Goal: Find specific page/section: Find specific page/section

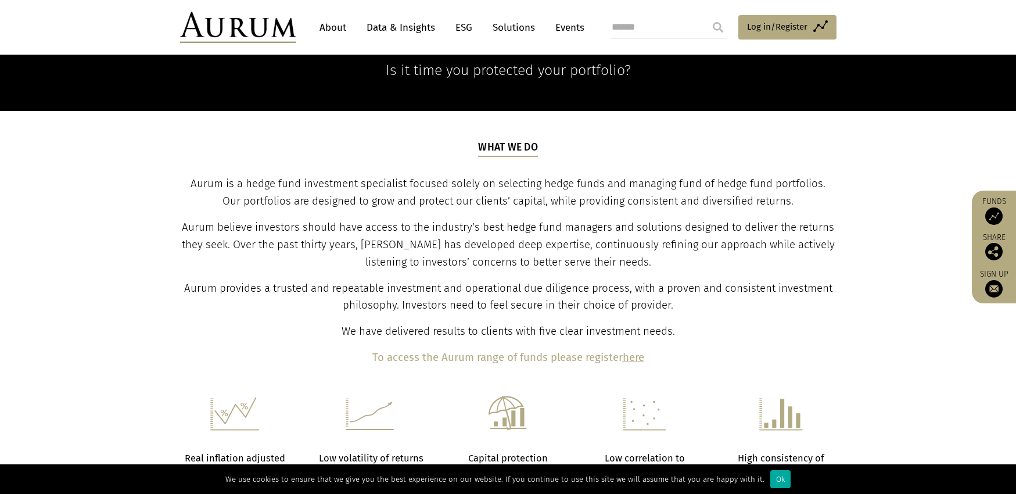
scroll to position [354, 0]
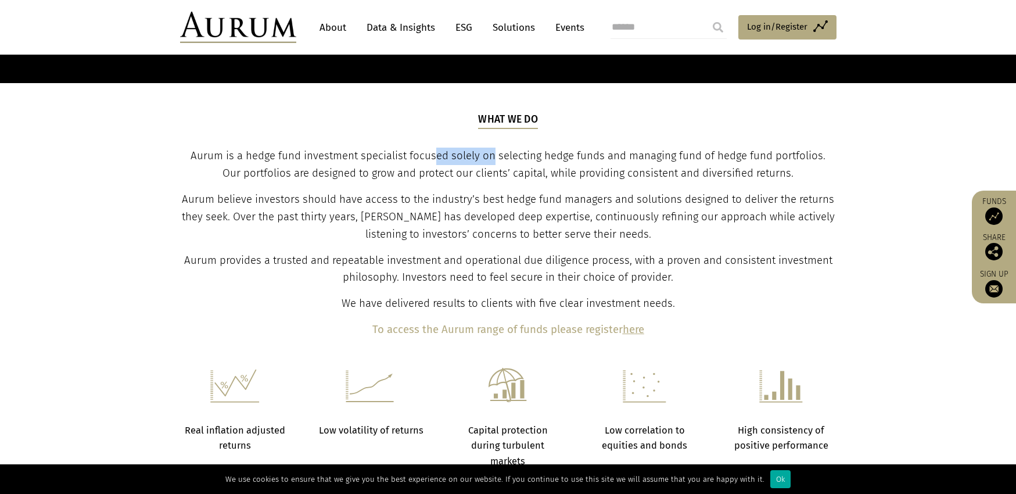
drag, startPoint x: 425, startPoint y: 162, endPoint x: 508, endPoint y: 161, distance: 83.1
click at [489, 162] on p "Aurum is a hedge fund investment specialist focused solely on selecting hedge f…" at bounding box center [508, 165] width 654 height 35
drag, startPoint x: 541, startPoint y: 159, endPoint x: 541, endPoint y: 182, distance: 23.2
click at [541, 159] on span "Aurum is a hedge fund investment specialist focused solely on selecting hedge f…" at bounding box center [508, 164] width 635 height 30
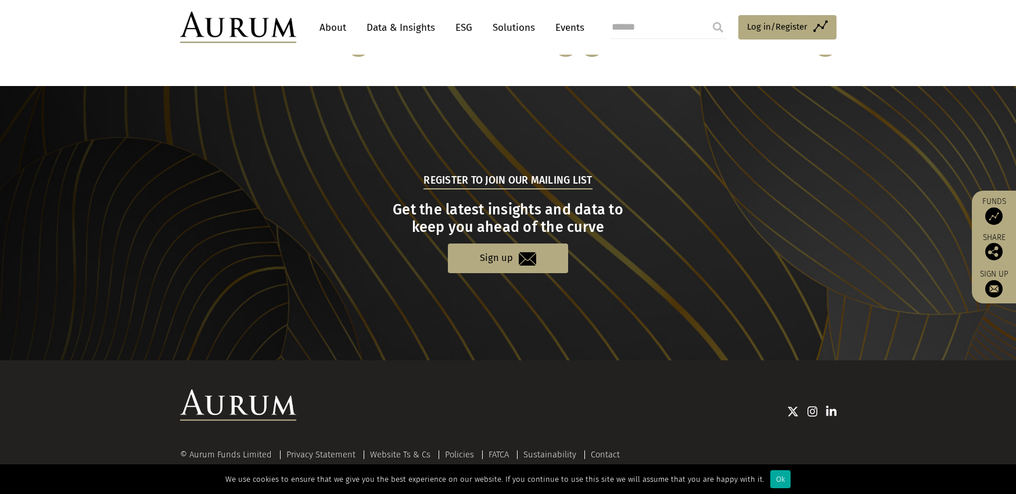
scroll to position [1112, 0]
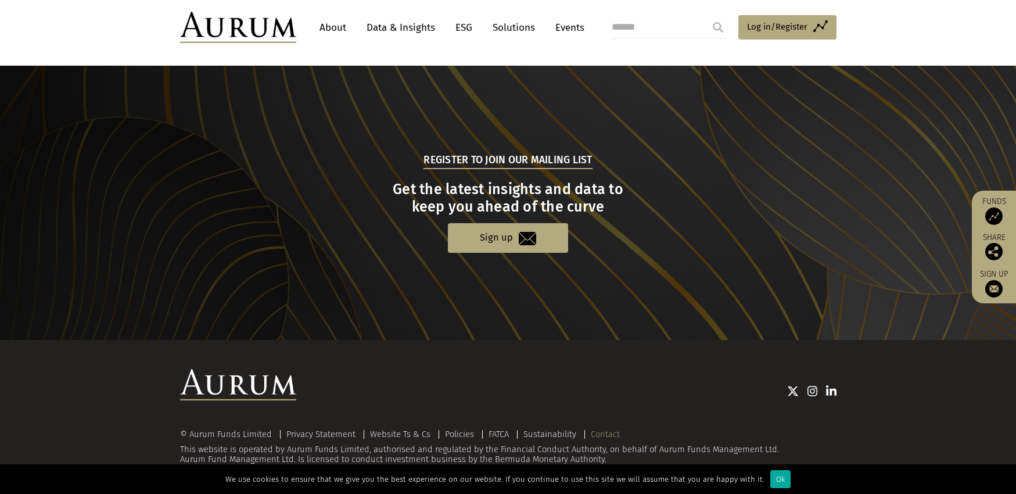
click at [609, 435] on link "Contact" at bounding box center [605, 434] width 29 height 10
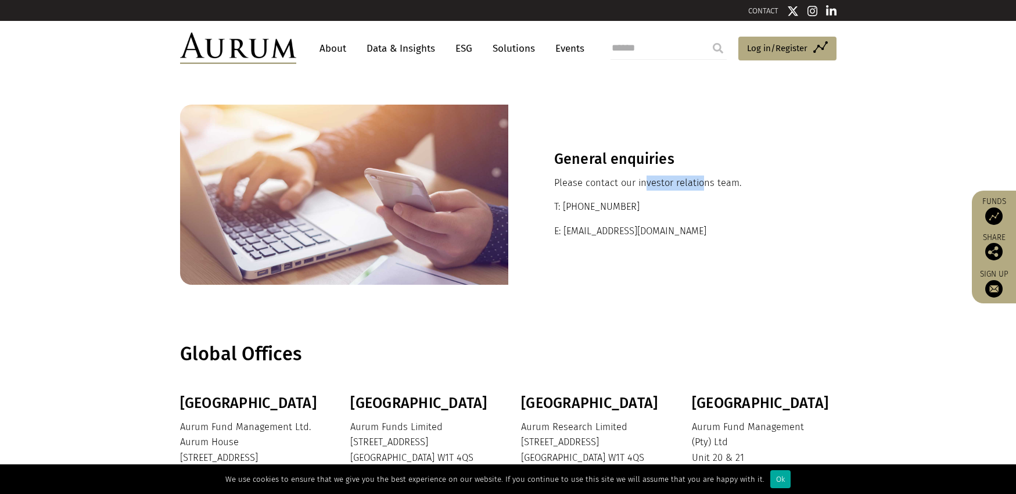
drag, startPoint x: 656, startPoint y: 182, endPoint x: 643, endPoint y: 182, distance: 12.8
click at [643, 182] on p "Please contact our investor relations team." at bounding box center [672, 182] width 236 height 15
